Goal: Task Accomplishment & Management: Use online tool/utility

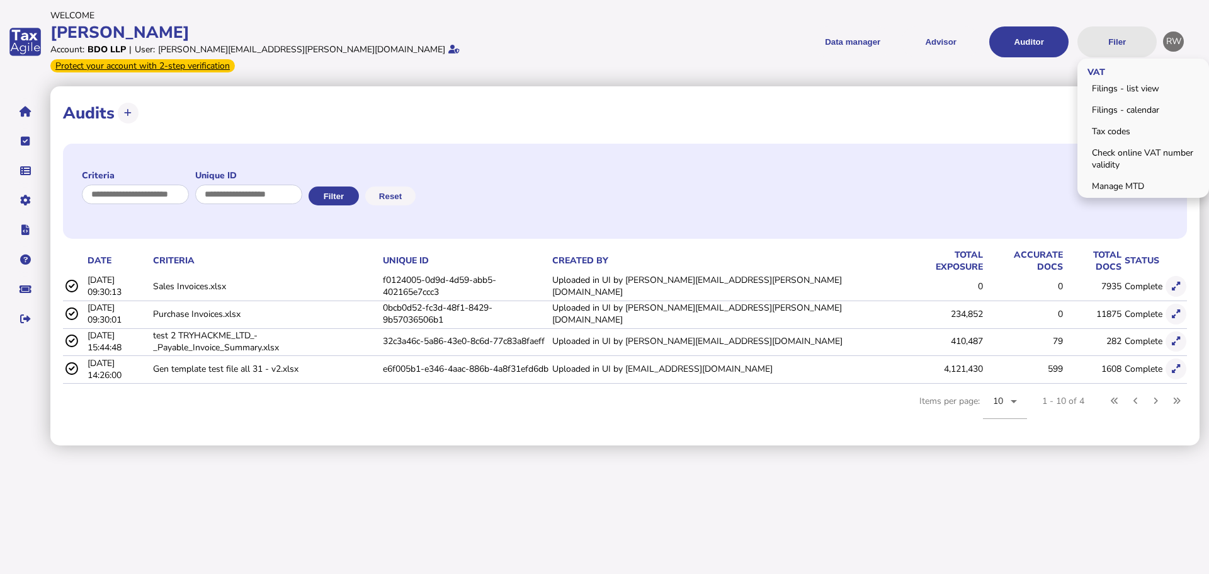
click at [1113, 26] on button "Filer" at bounding box center [1116, 41] width 79 height 31
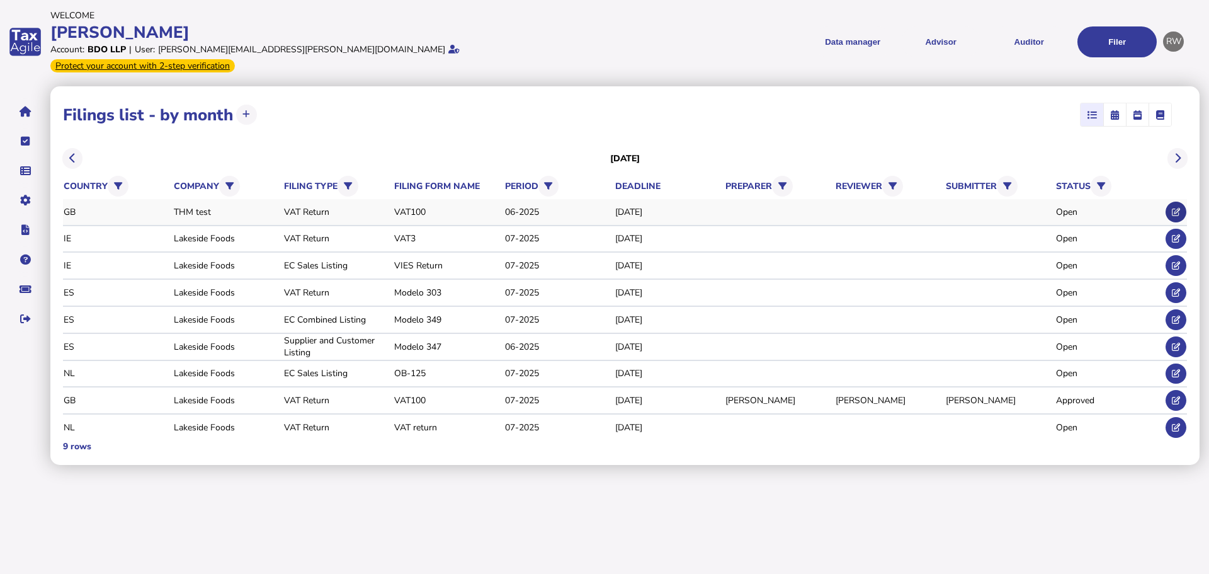
click at [1169, 201] on button at bounding box center [1175, 211] width 21 height 21
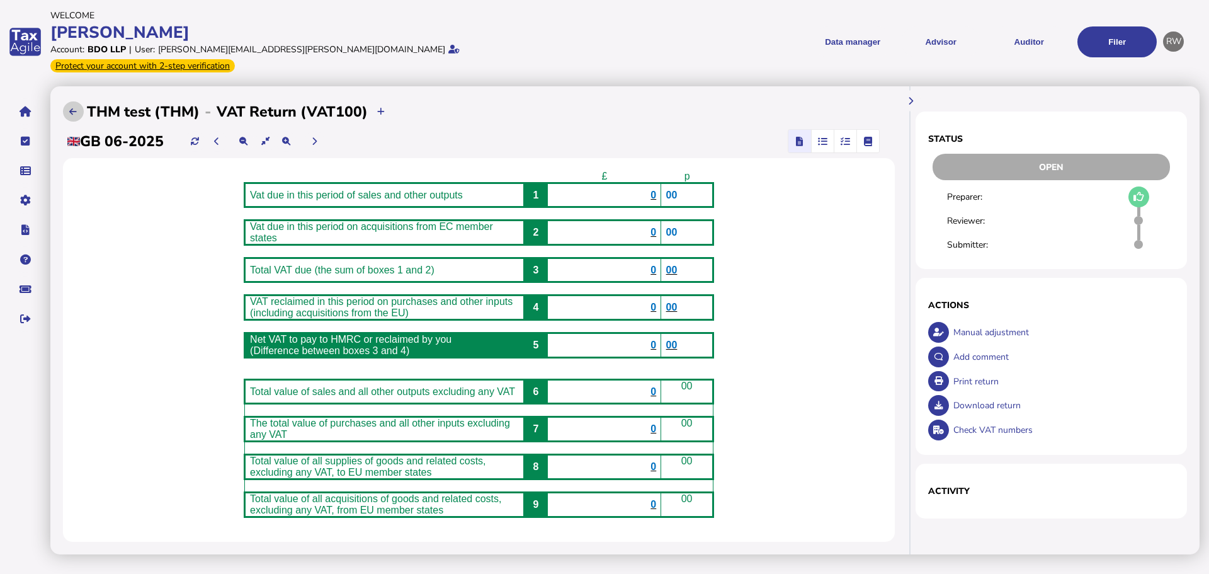
click at [69, 101] on button at bounding box center [73, 111] width 21 height 21
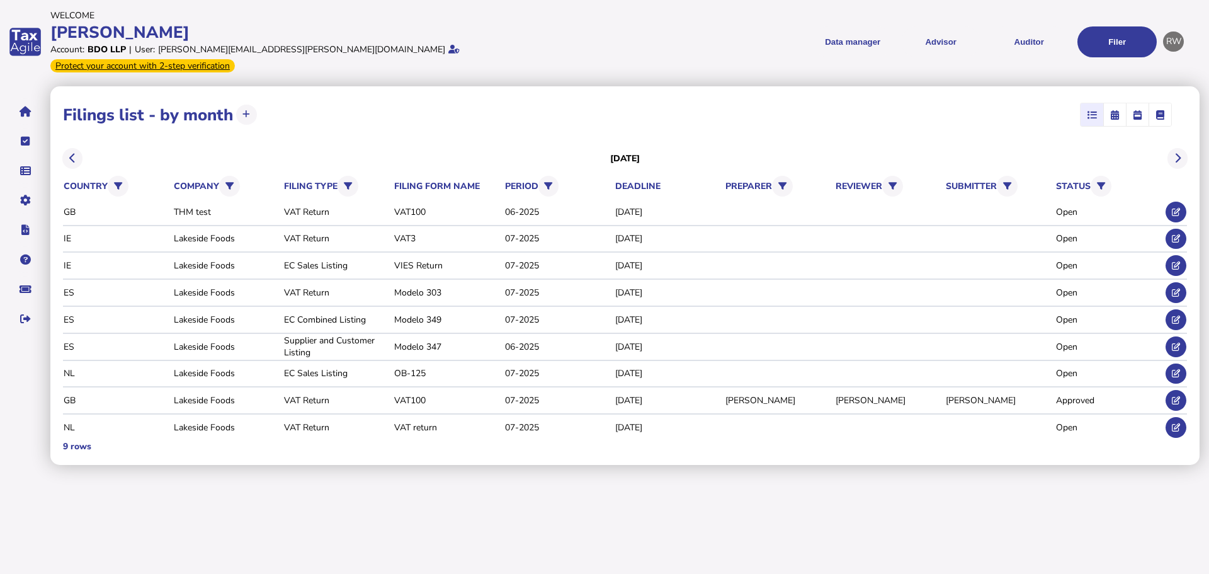
click at [1119, 103] on span "button" at bounding box center [1115, 114] width 20 height 23
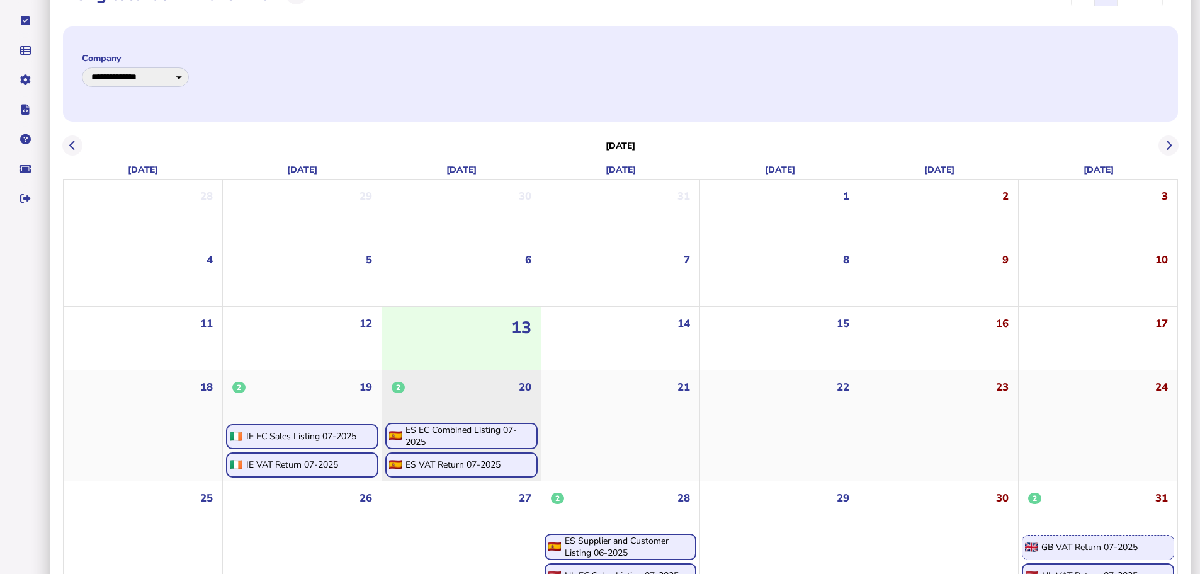
scroll to position [136, 0]
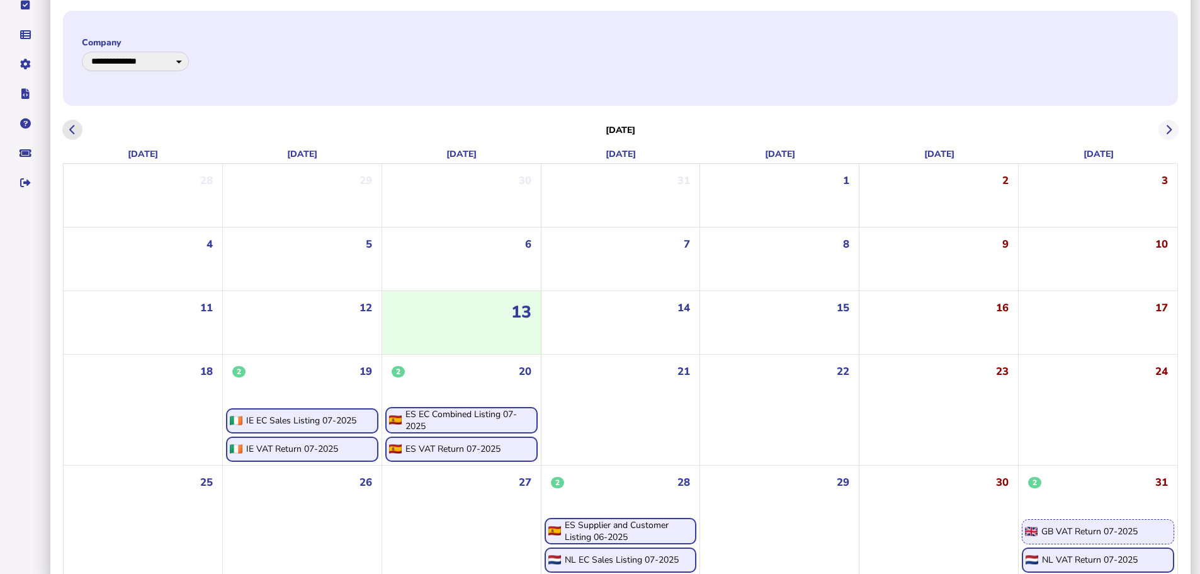
click at [69, 130] on icon at bounding box center [72, 130] width 6 height 1
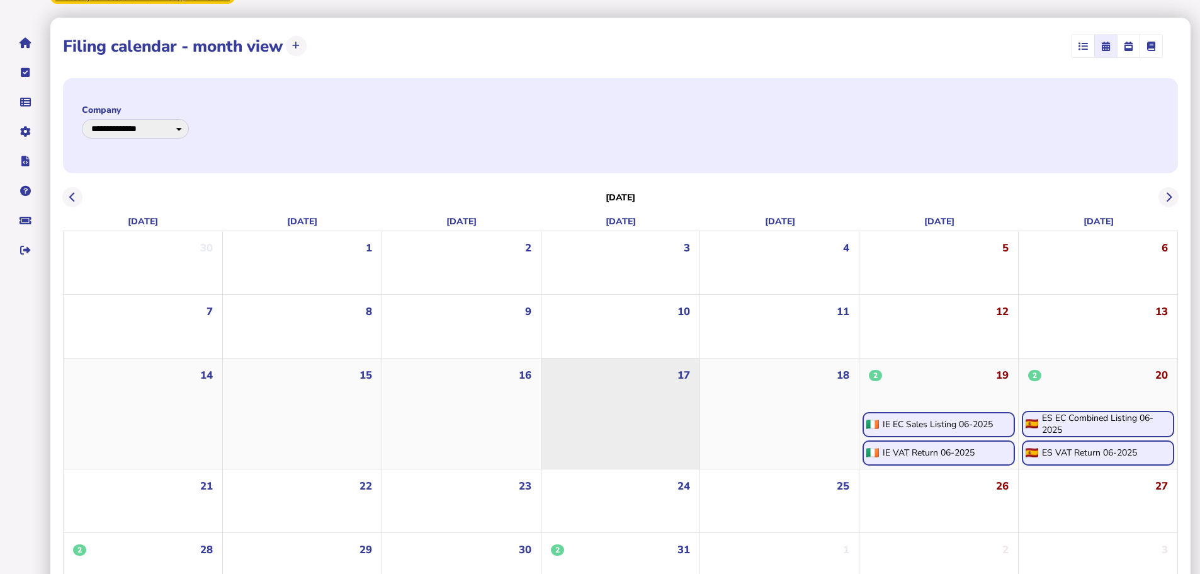
scroll to position [136, 0]
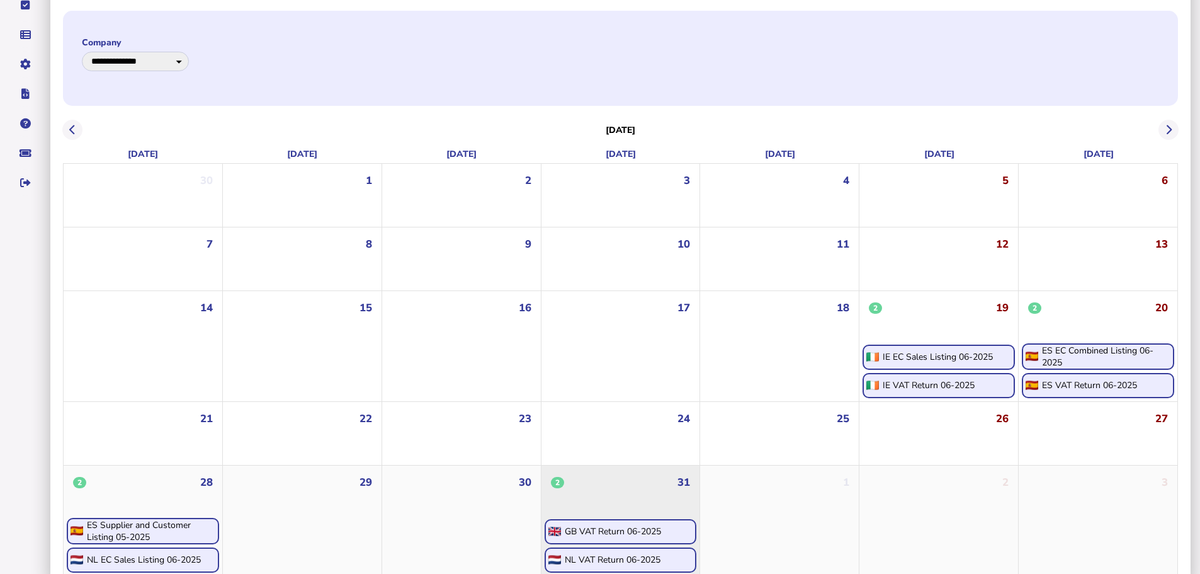
click at [621, 525] on div "GB VAT Return 06-2025" at bounding box center [613, 531] width 96 height 12
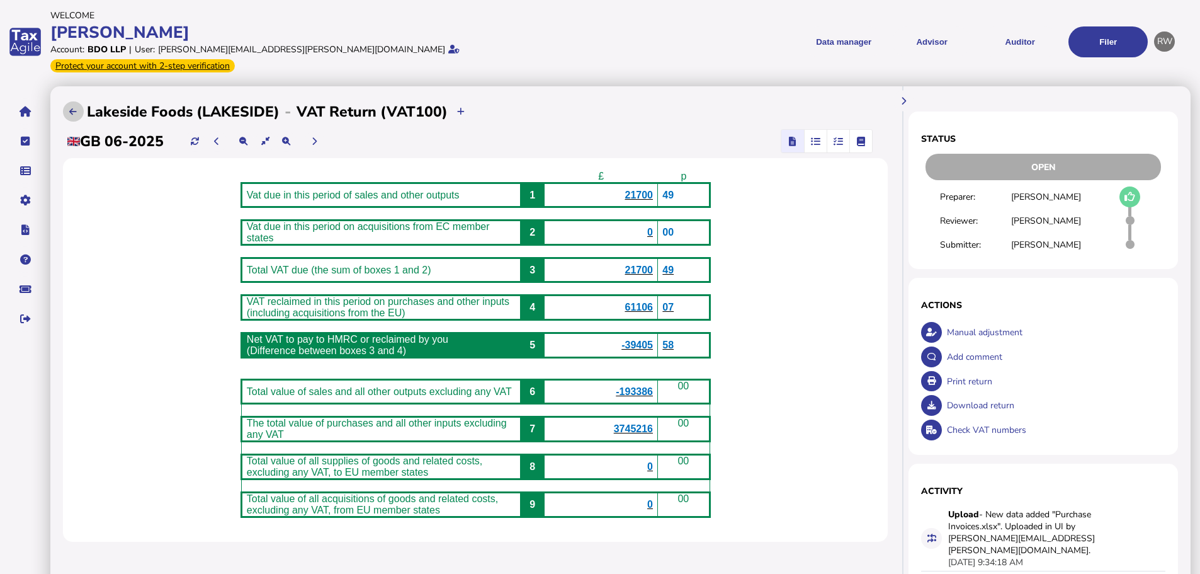
click at [63, 101] on button at bounding box center [73, 111] width 21 height 21
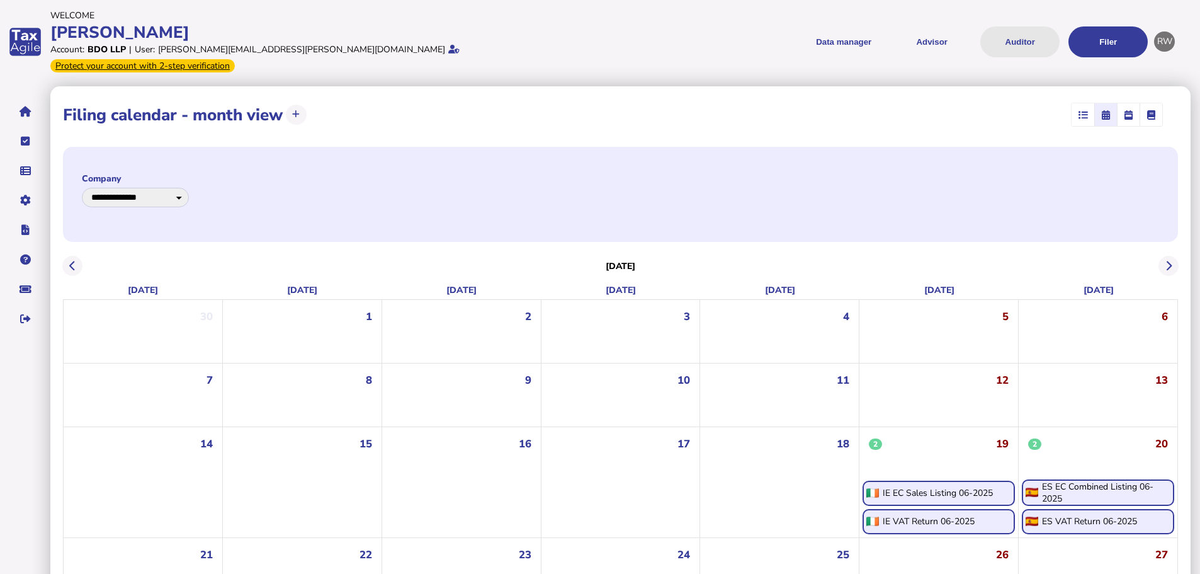
click at [1021, 28] on button "Auditor" at bounding box center [1019, 41] width 79 height 31
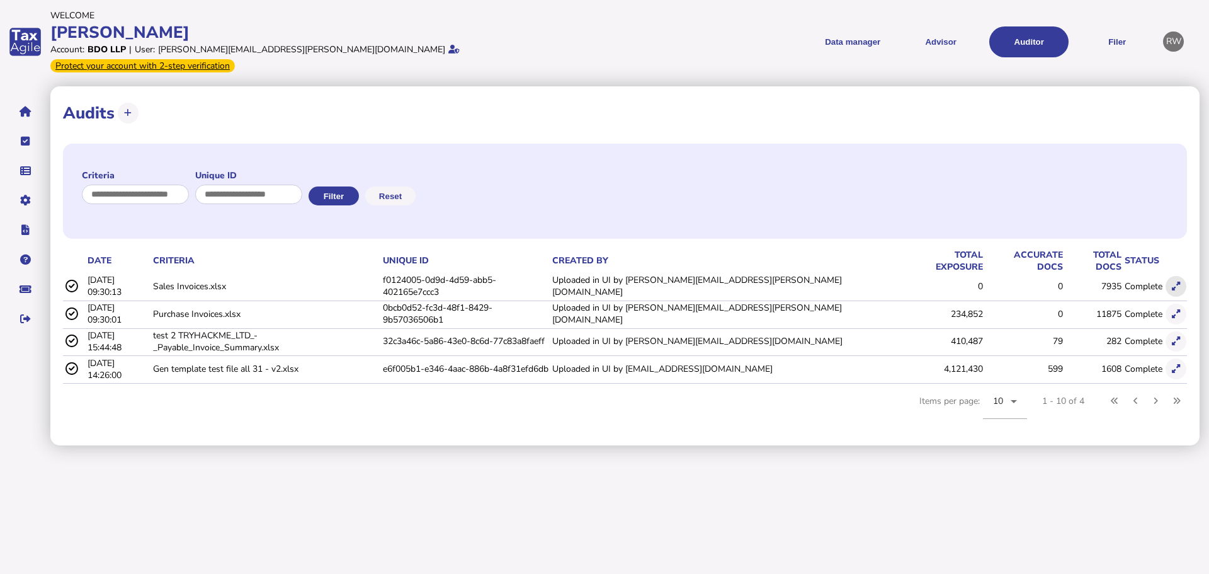
click at [1178, 282] on icon at bounding box center [1176, 286] width 8 height 8
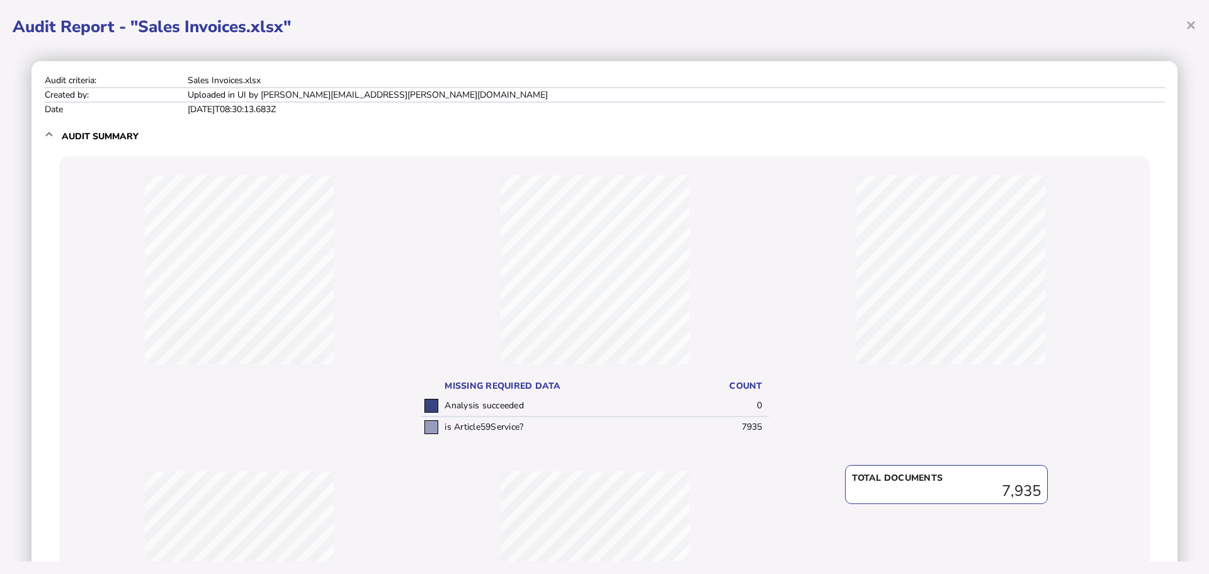
click at [1198, 19] on div "× Audit Report - "Sales Invoices.xlsx" Audit criteria: Sales Invoices.xlsx Crea…" at bounding box center [604, 287] width 1209 height 574
click at [1193, 23] on span "×" at bounding box center [1191, 25] width 11 height 24
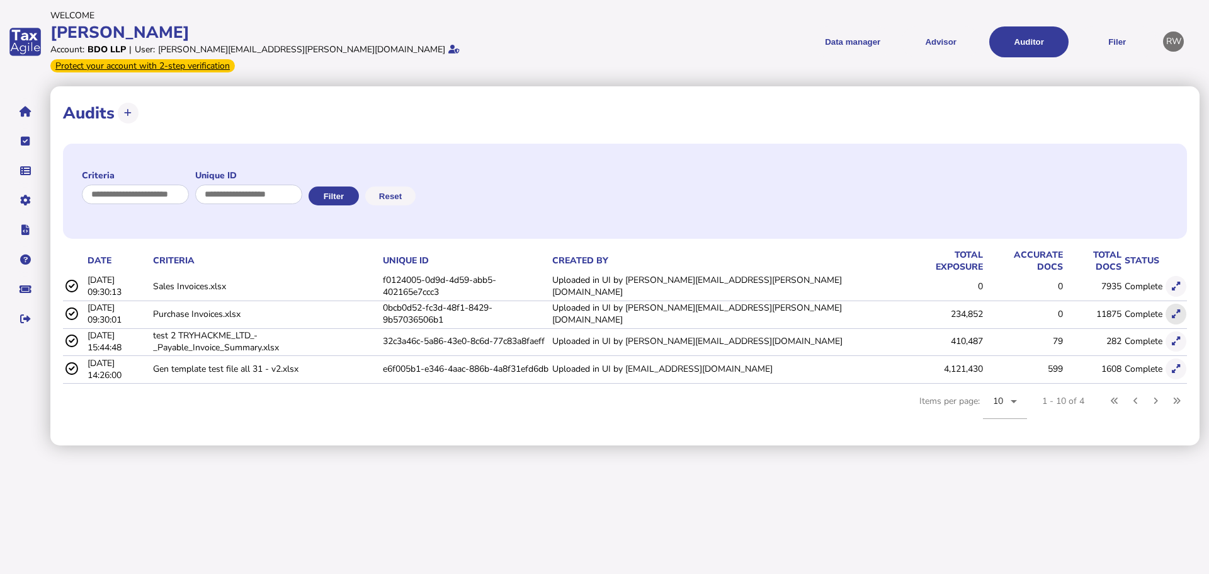
click at [1174, 303] on button at bounding box center [1175, 313] width 21 height 21
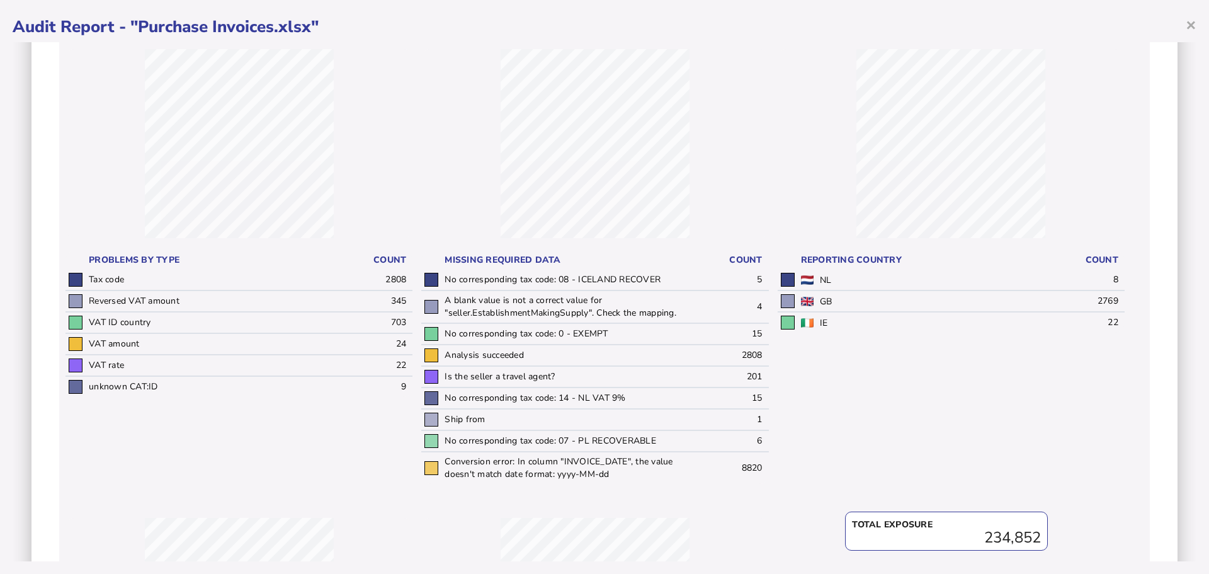
scroll to position [189, 0]
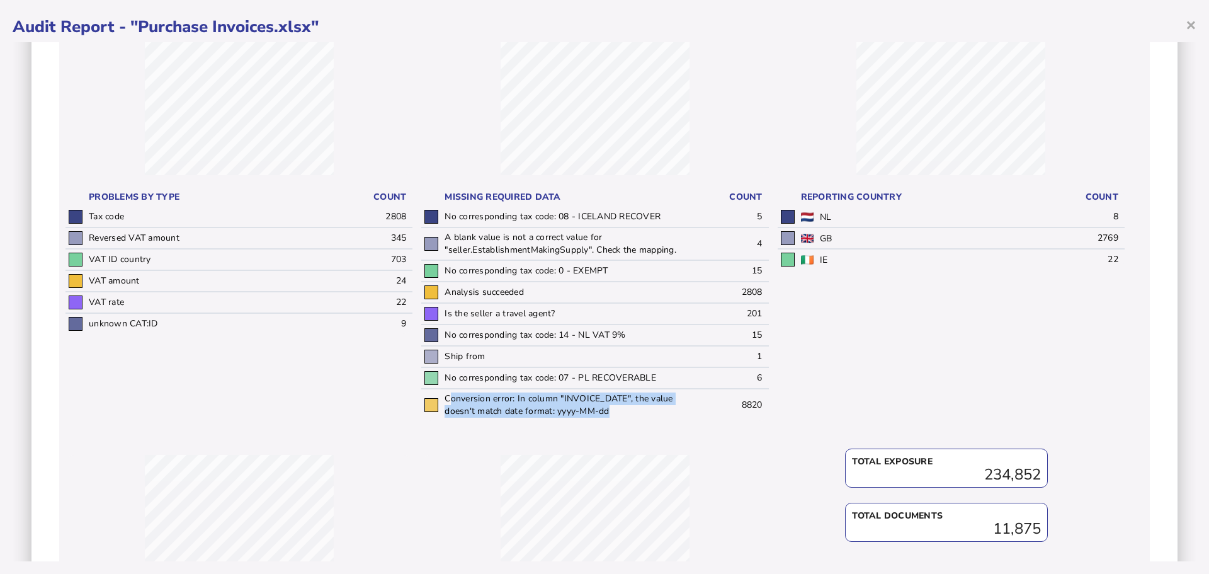
drag, startPoint x: 614, startPoint y: 409, endPoint x: 450, endPoint y: 397, distance: 165.4
click at [450, 397] on td "Conversion error: In column "INVOICE_DATE", the value doesn't match date format…" at bounding box center [568, 404] width 254 height 32
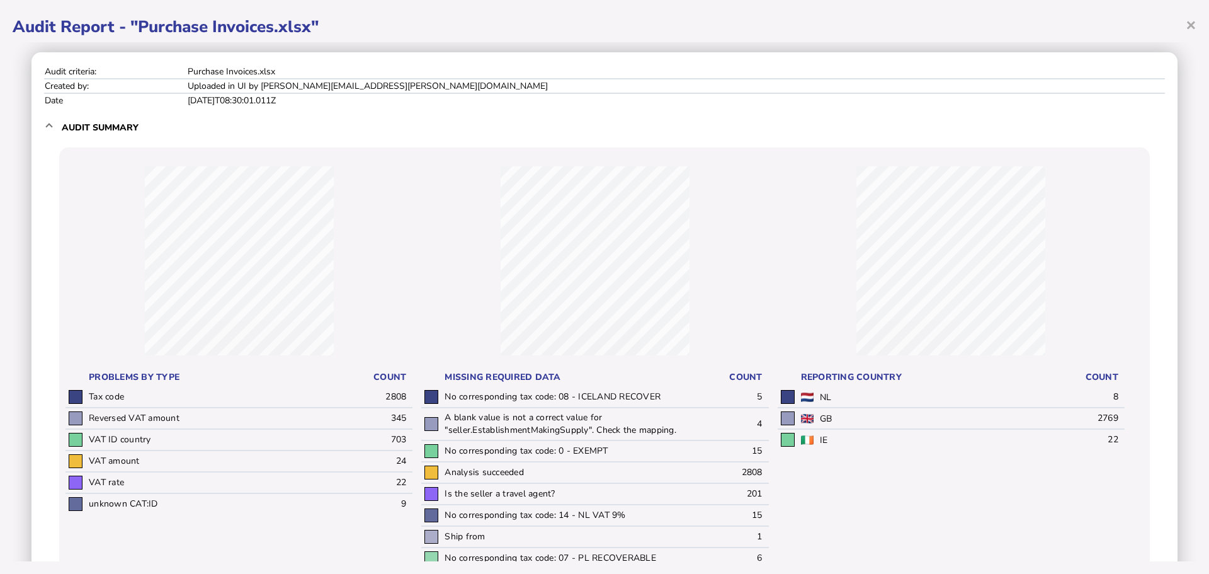
scroll to position [0, 0]
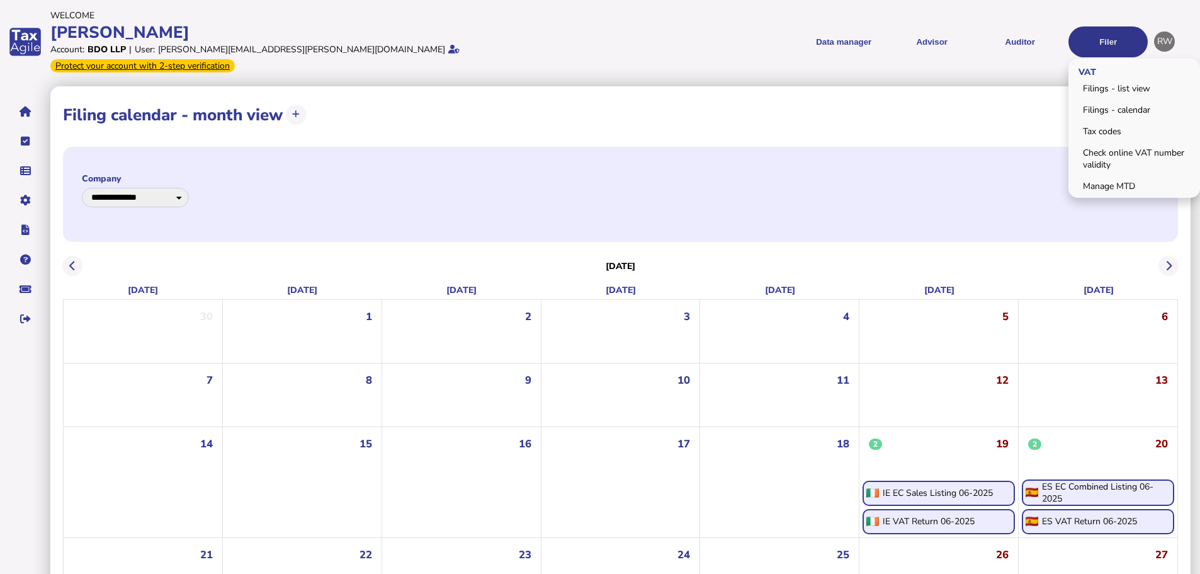
click at [1078, 36] on button "Filer" at bounding box center [1107, 41] width 79 height 31
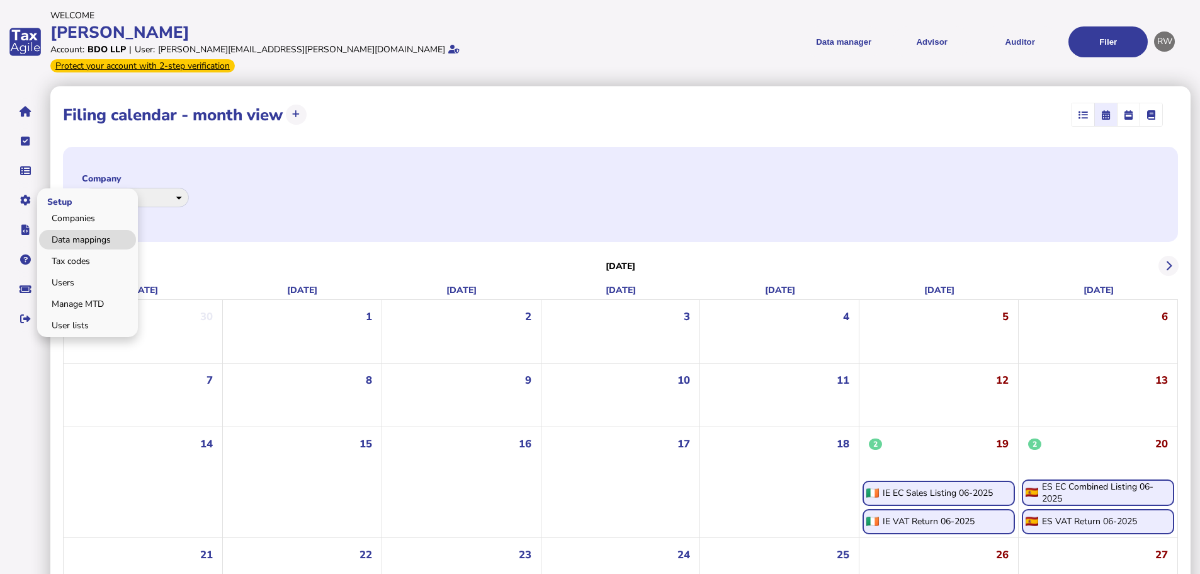
click at [62, 230] on link "Data mappings" at bounding box center [87, 240] width 97 height 20
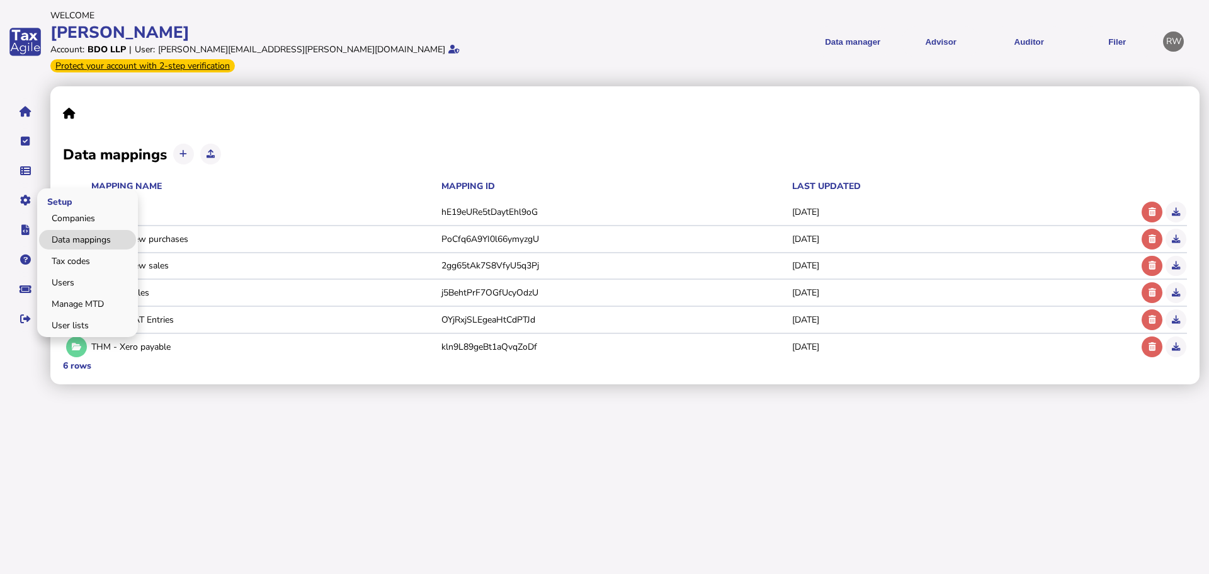
click at [63, 230] on link "Data mappings" at bounding box center [87, 240] width 97 height 20
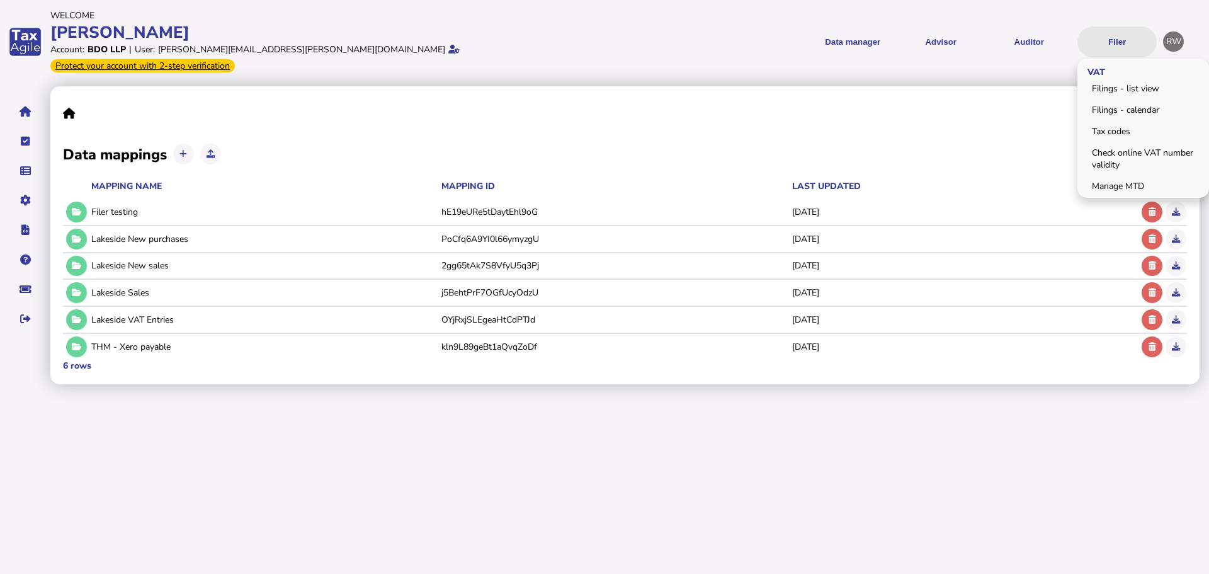
click at [1100, 28] on button "Filer" at bounding box center [1116, 41] width 79 height 31
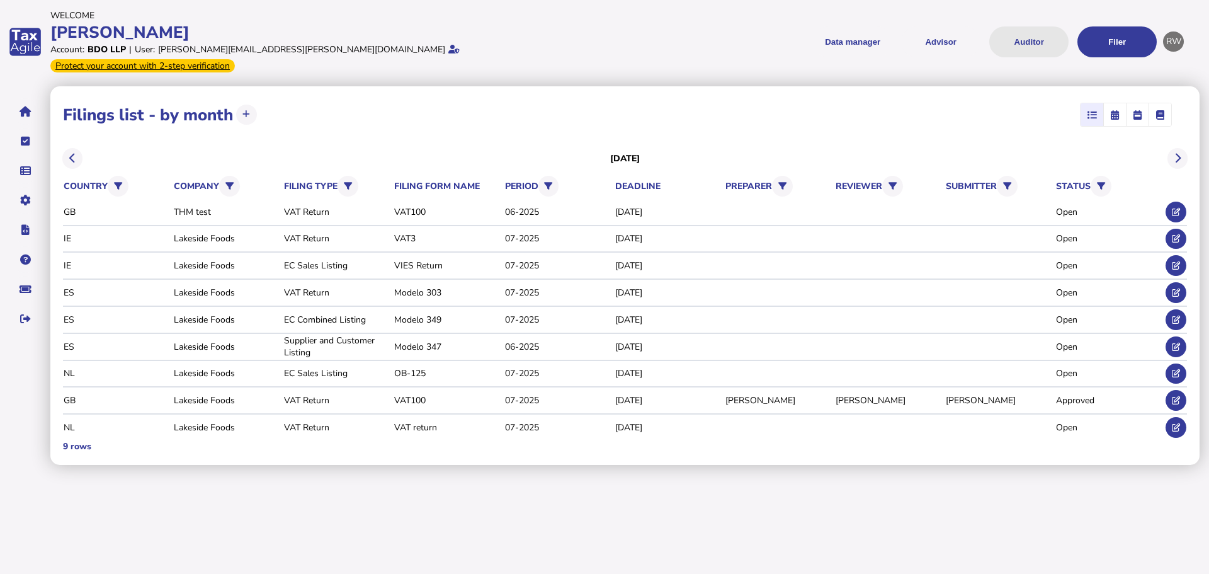
click at [1033, 32] on button "Auditor" at bounding box center [1028, 41] width 79 height 31
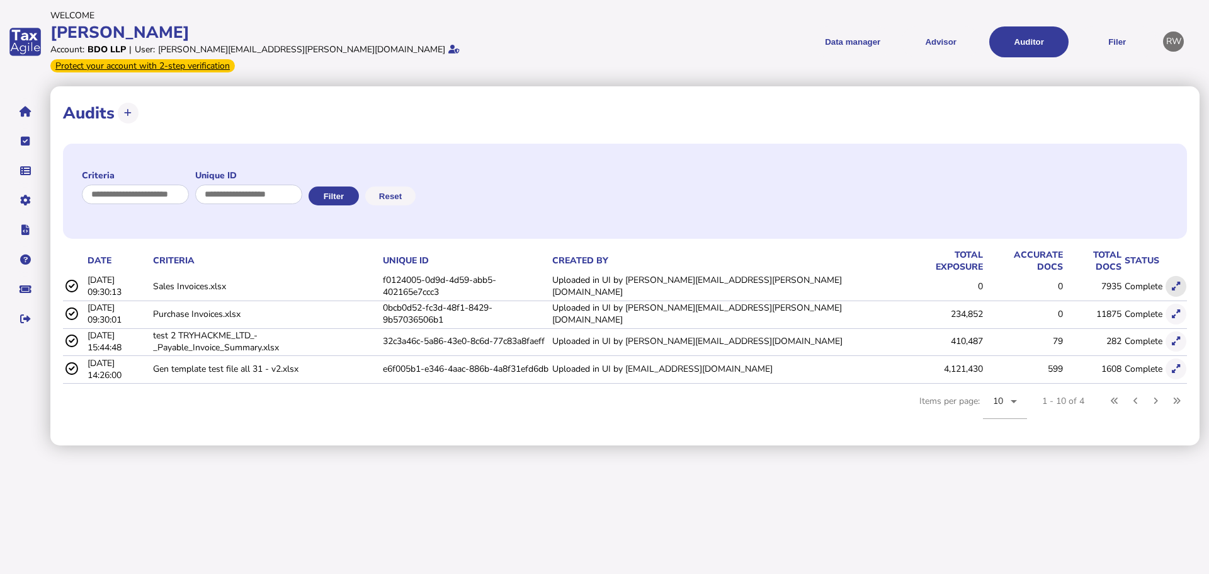
click at [1179, 276] on button at bounding box center [1175, 286] width 21 height 21
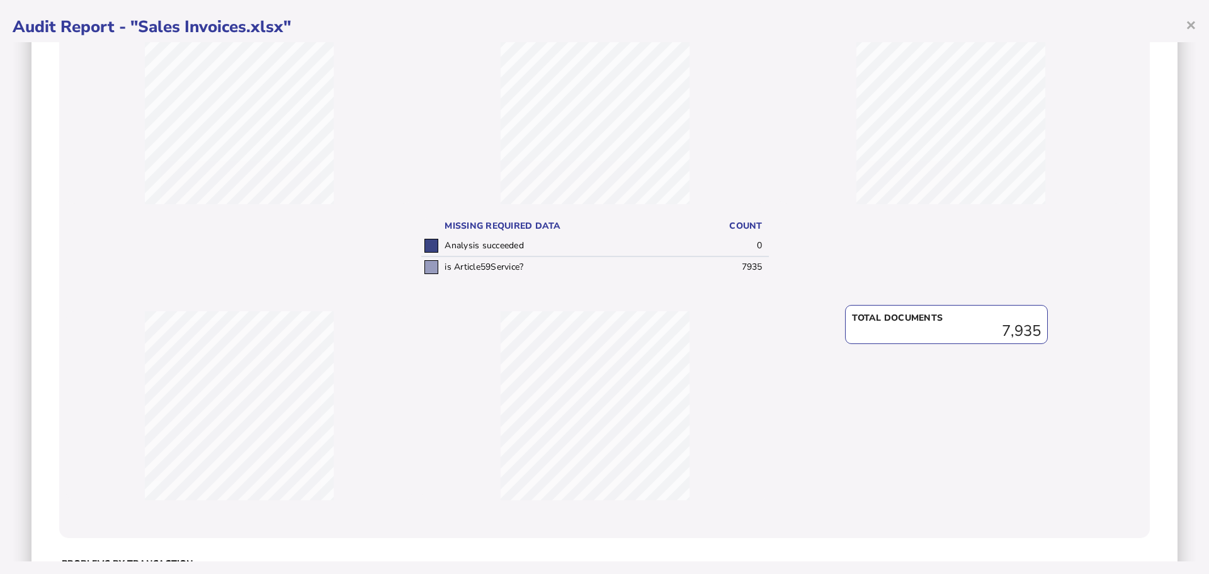
scroll to position [239, 0]
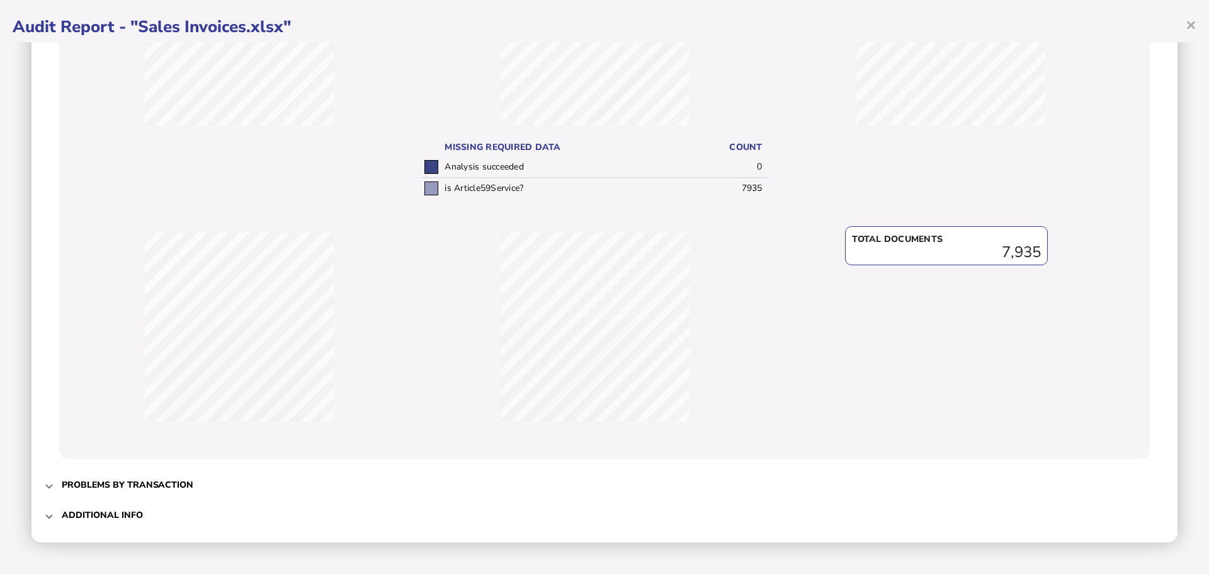
click at [109, 470] on span "Problems by transaction" at bounding box center [606, 485] width 1088 height 30
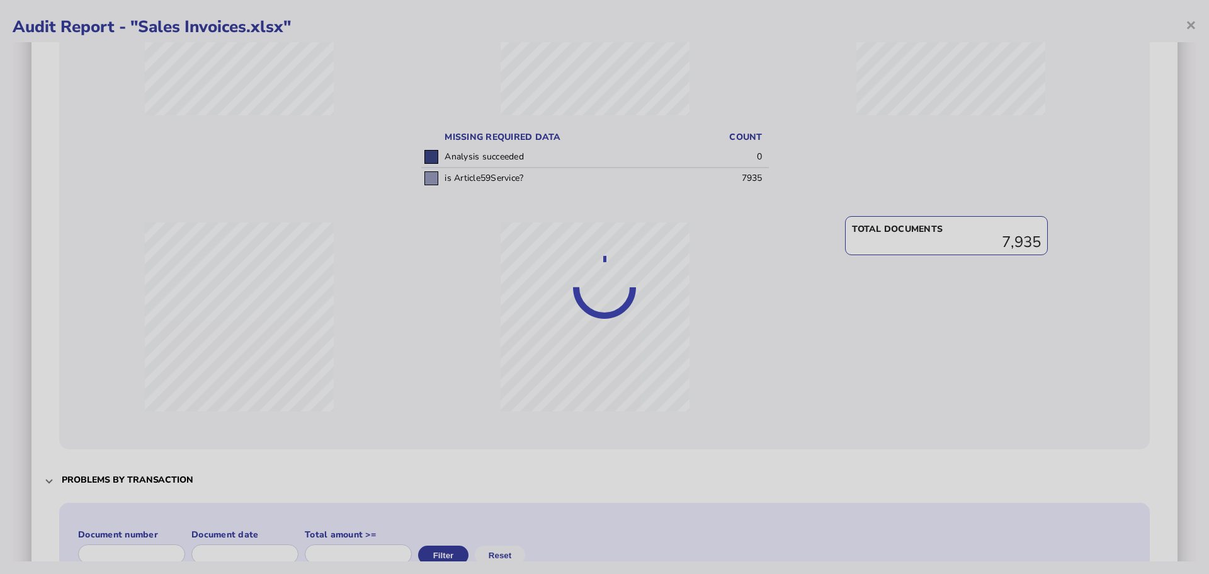
scroll to position [0, 0]
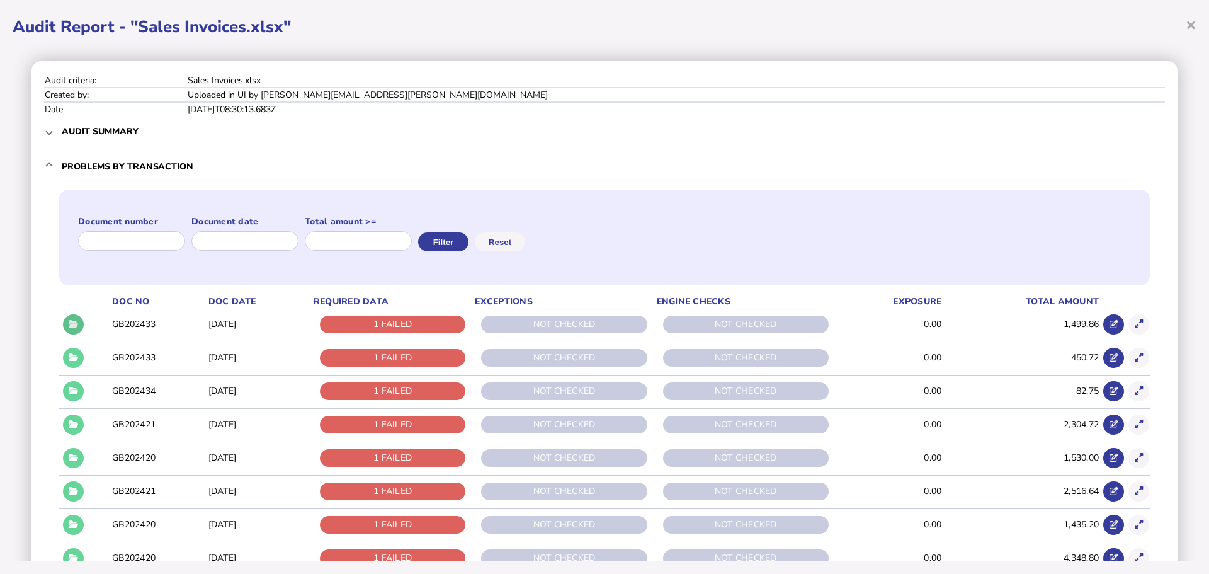
click at [66, 317] on button at bounding box center [73, 324] width 21 height 21
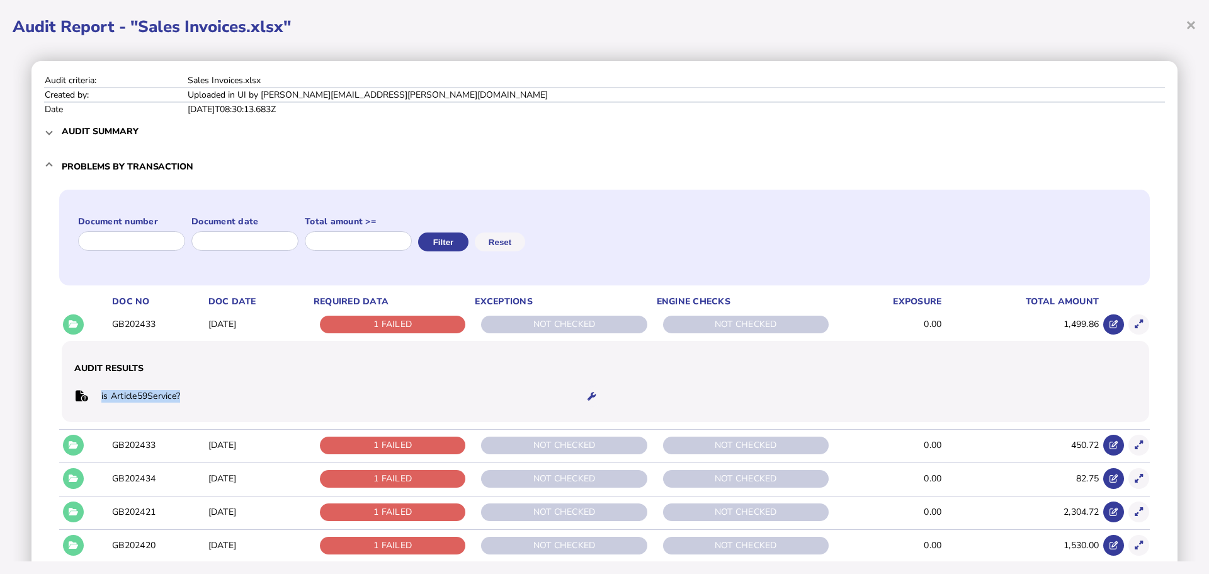
drag, startPoint x: 184, startPoint y: 393, endPoint x: 100, endPoint y: 398, distance: 84.5
click at [100, 398] on tr "is Article59Service?" at bounding box center [338, 396] width 528 height 26
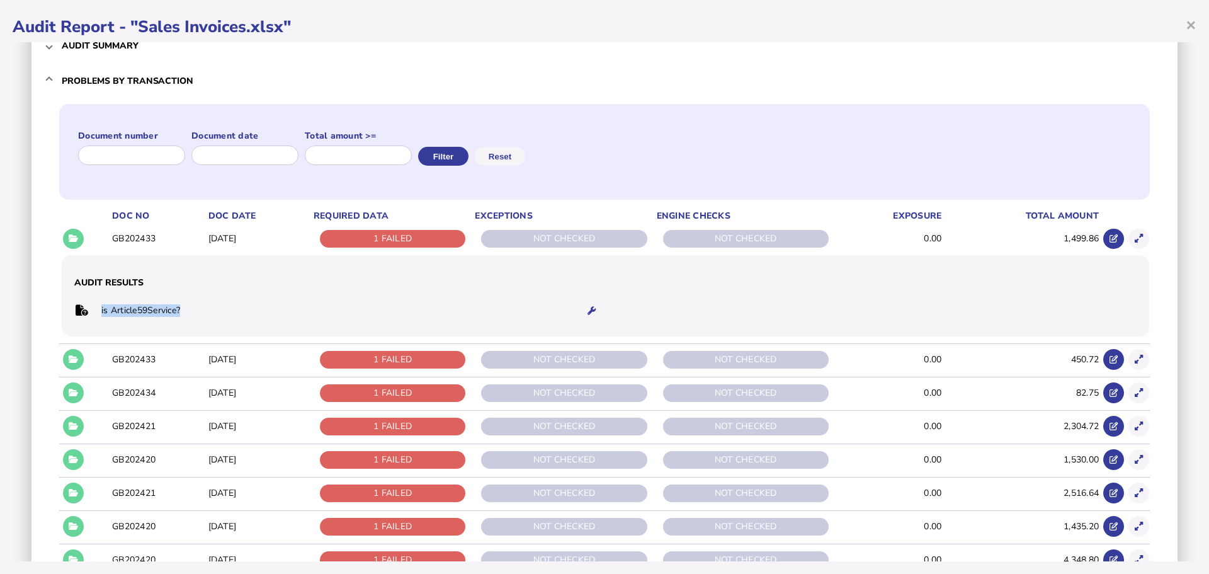
scroll to position [126, 0]
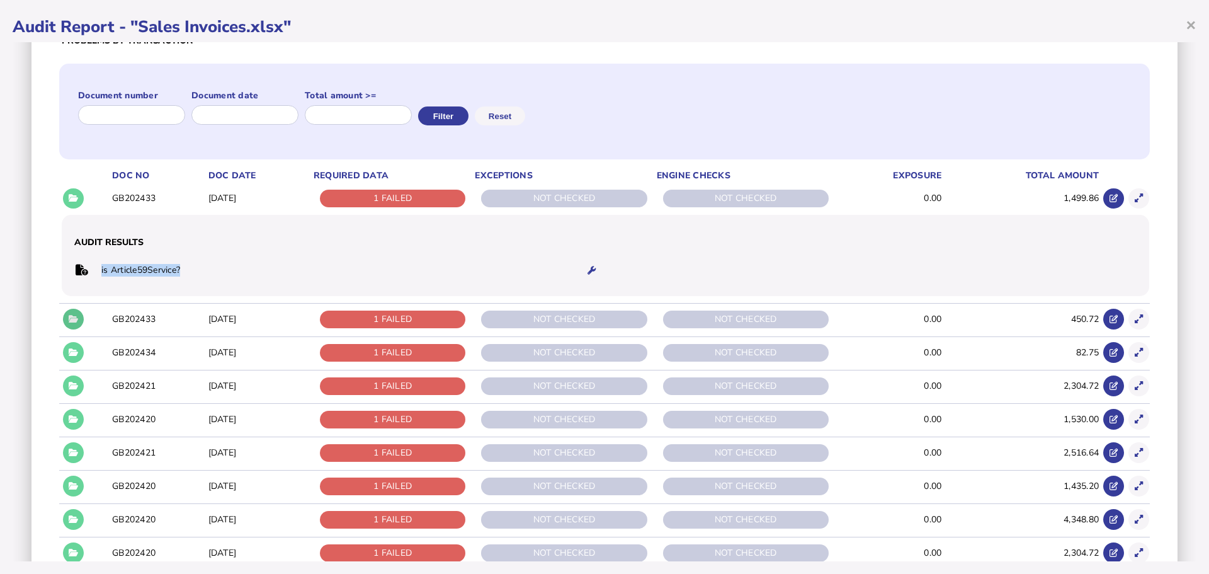
click at [71, 320] on icon at bounding box center [73, 319] width 9 height 8
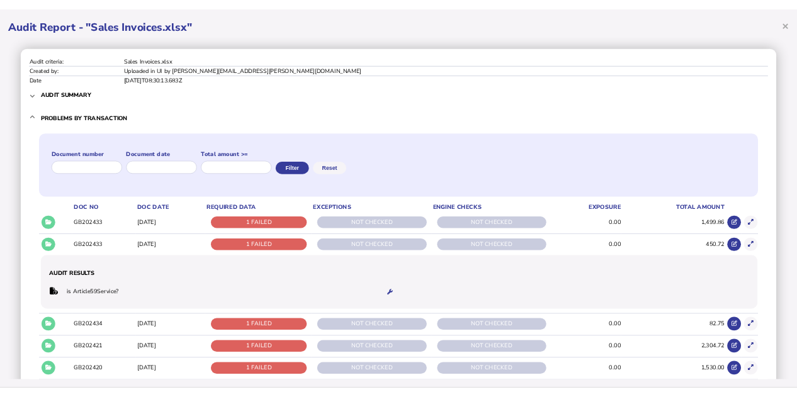
scroll to position [0, 0]
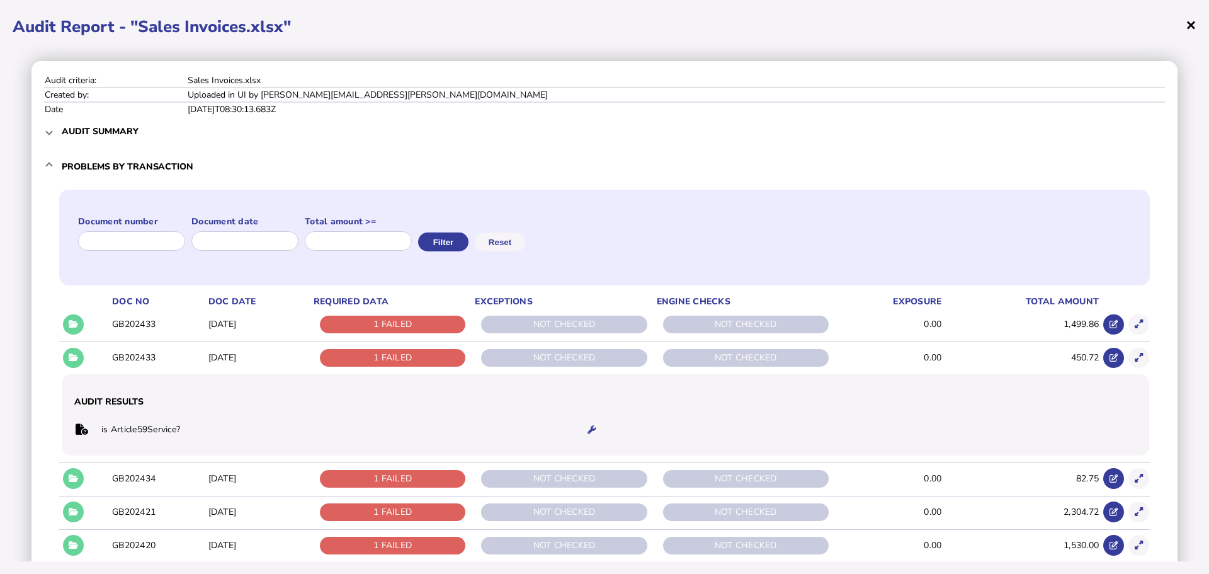
click at [1190, 25] on span "×" at bounding box center [1191, 25] width 11 height 24
